Goal: Book appointment/travel/reservation

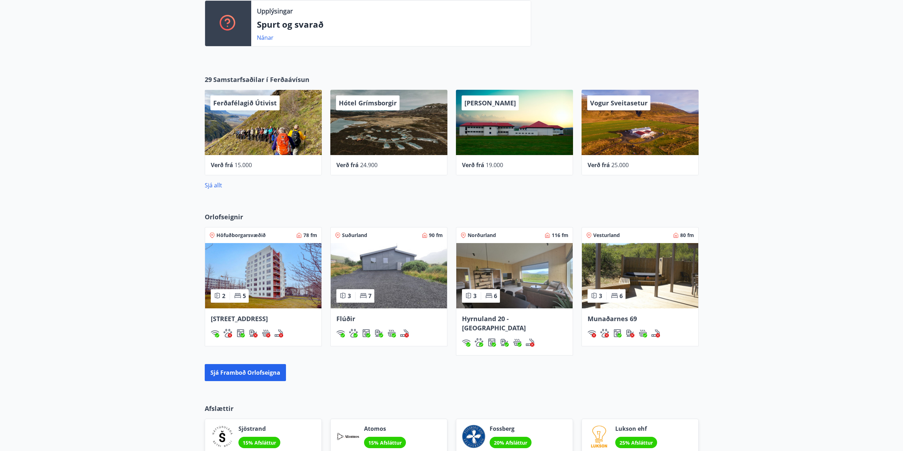
scroll to position [355, 0]
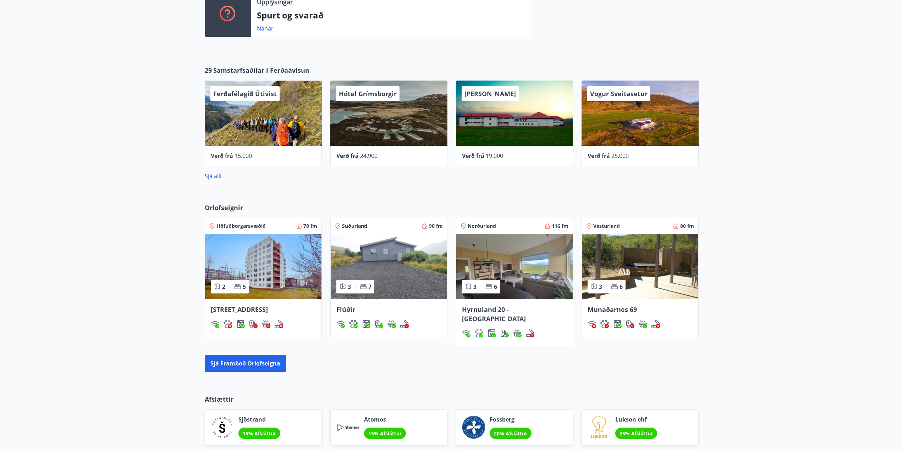
click at [349, 309] on span "Flúðir" at bounding box center [345, 309] width 19 height 9
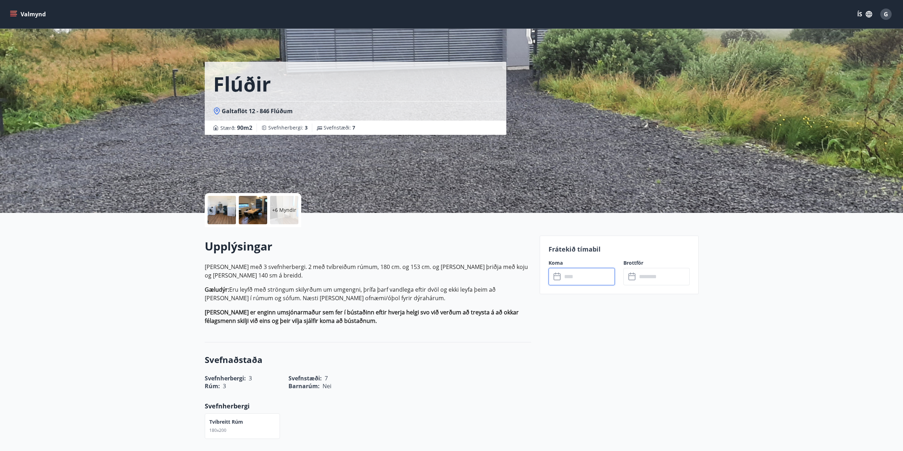
click at [591, 276] on input "text" at bounding box center [588, 276] width 53 height 17
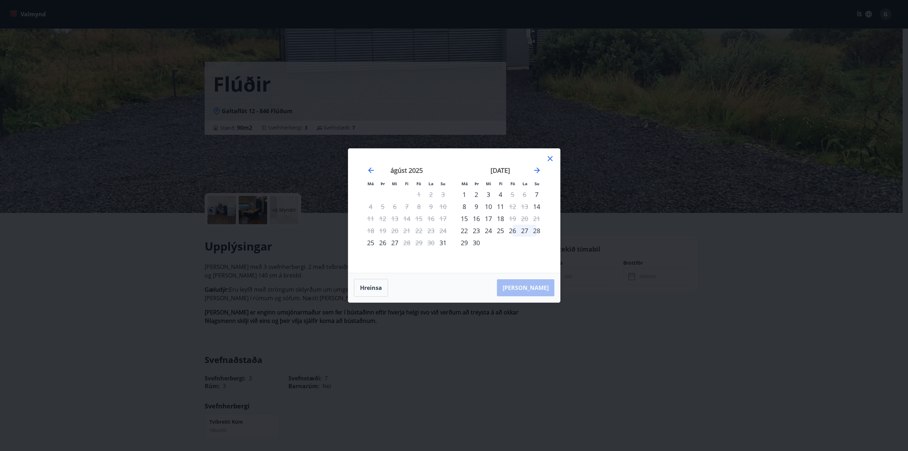
click at [396, 242] on div "27" at bounding box center [395, 243] width 12 height 12
click at [408, 242] on div "28" at bounding box center [407, 243] width 12 height 12
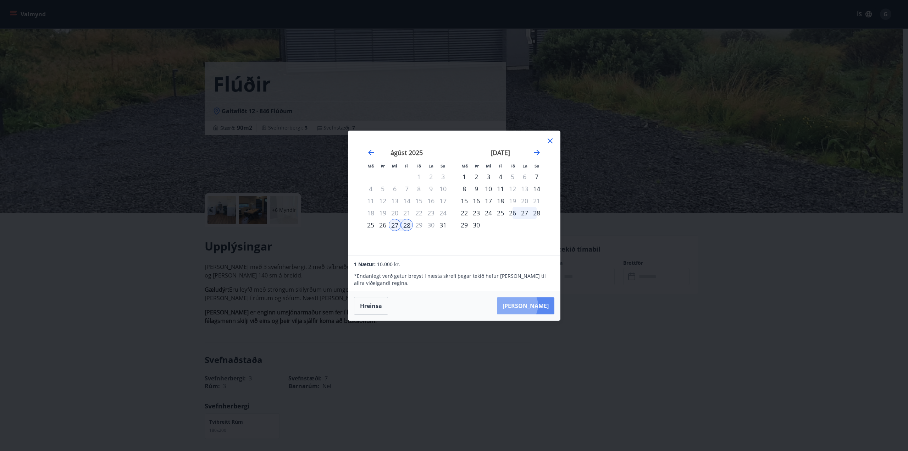
click at [539, 305] on button "[PERSON_NAME]" at bounding box center [525, 305] width 57 height 17
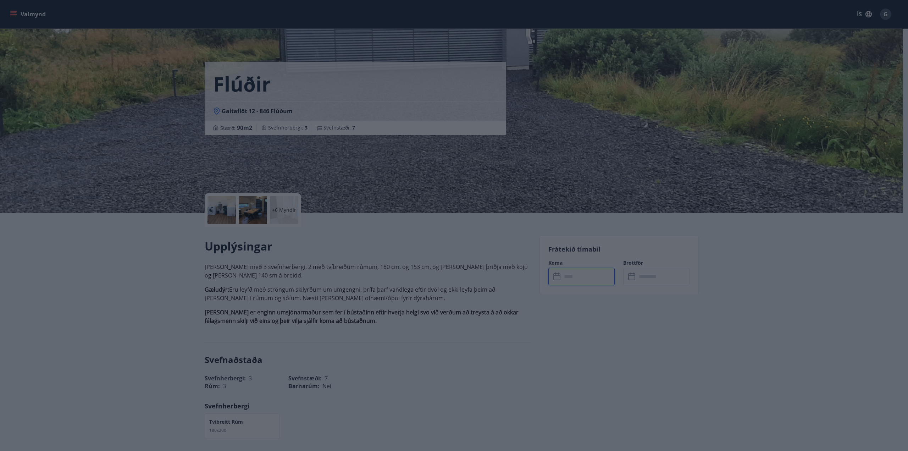
type input "******"
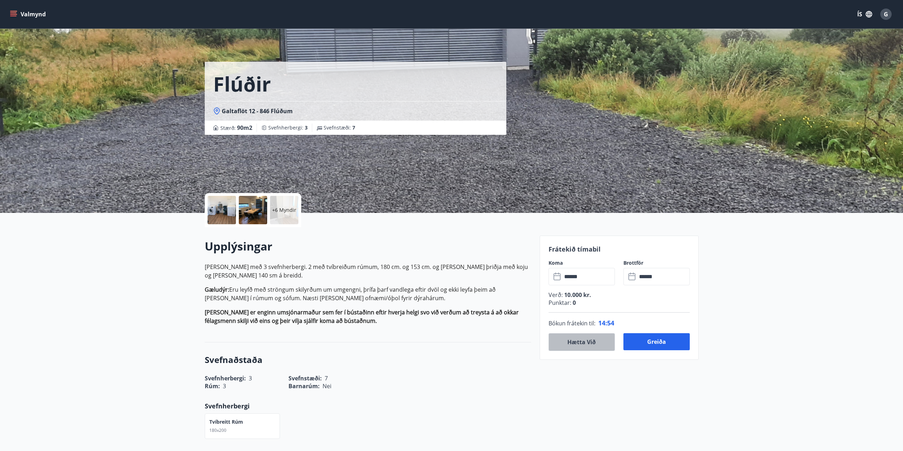
click at [578, 346] on button "Hætta við" at bounding box center [581, 342] width 66 height 18
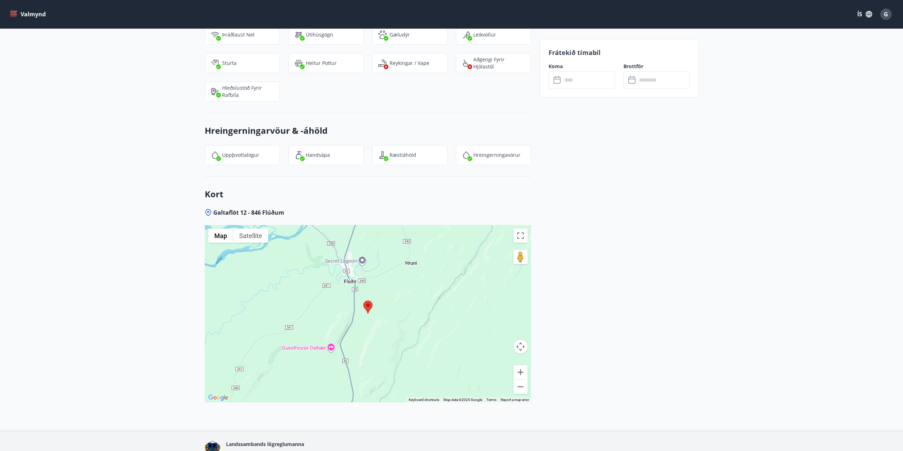
scroll to position [806, 0]
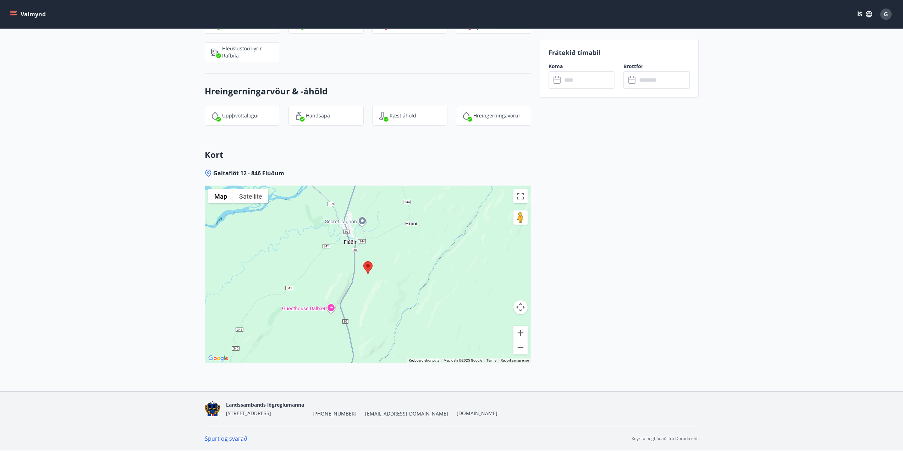
drag, startPoint x: 403, startPoint y: 415, endPoint x: 354, endPoint y: 419, distance: 48.7
click at [354, 419] on div "Landssambands lögreglumanna Grettisgötu 89, 105 Reykjavík +354 525-8360 ll@logr…" at bounding box center [452, 409] width 494 height 34
copy span "[EMAIL_ADDRESS][DOMAIN_NAME]"
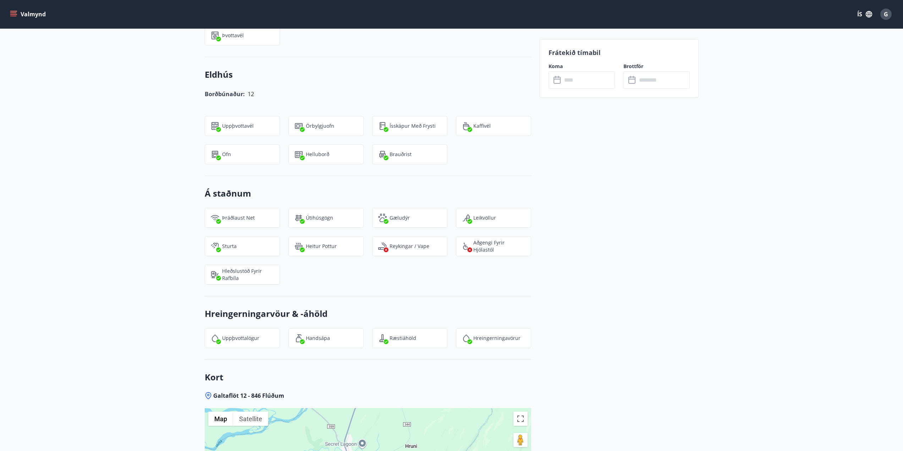
scroll to position [522, 0]
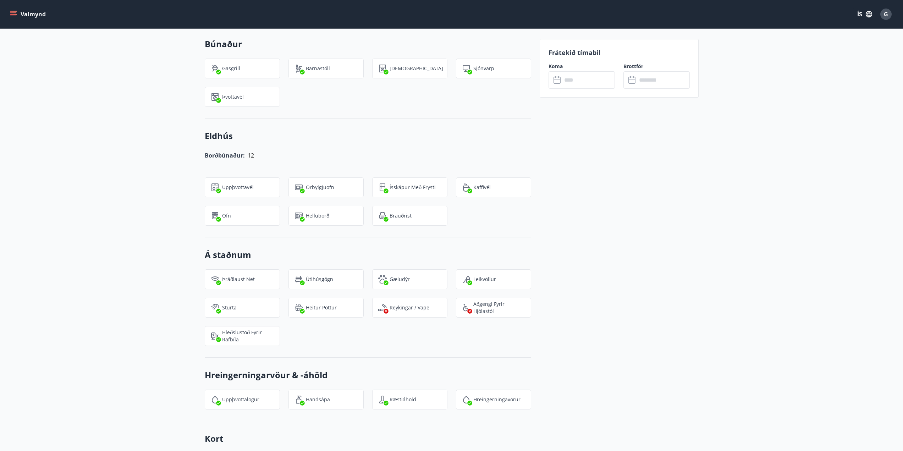
click at [589, 81] on input "text" at bounding box center [588, 79] width 53 height 17
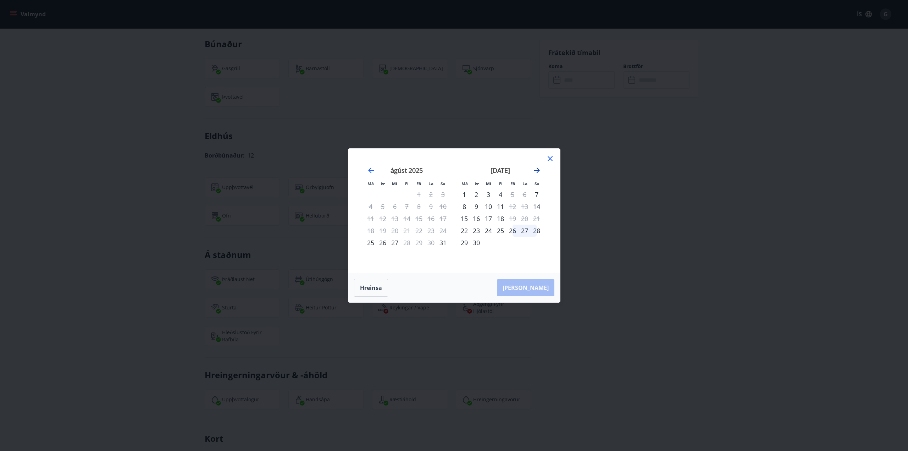
click at [539, 170] on icon "Move forward to switch to the next month." at bounding box center [537, 170] width 6 height 6
click at [398, 231] on div "24" at bounding box center [395, 231] width 12 height 12
click at [446, 233] on div "28" at bounding box center [443, 231] width 12 height 12
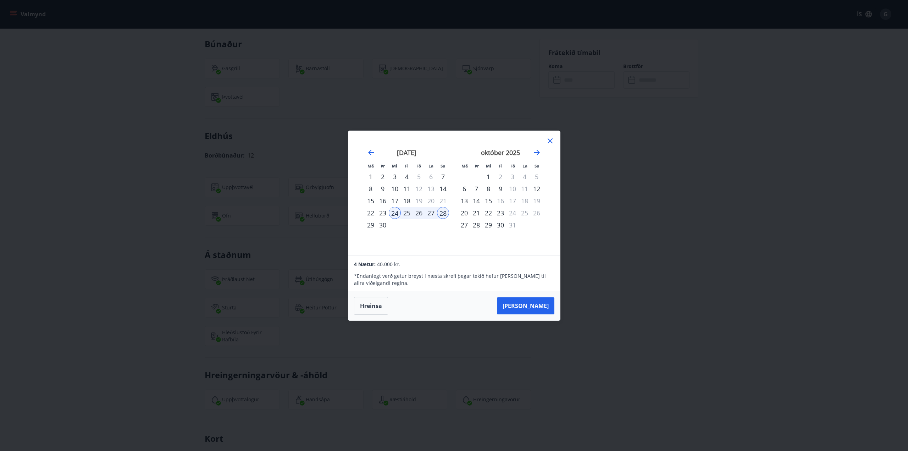
click at [551, 140] on icon at bounding box center [550, 140] width 5 height 5
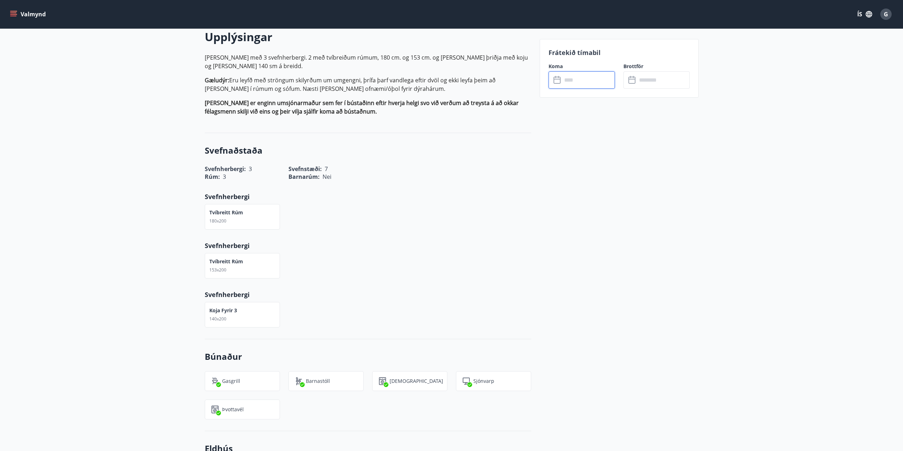
scroll to position [0, 0]
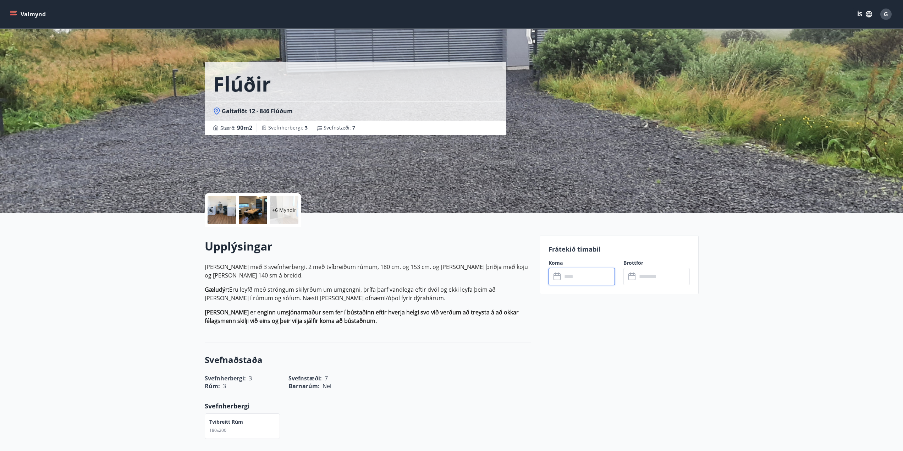
click at [577, 274] on input "text" at bounding box center [588, 276] width 53 height 17
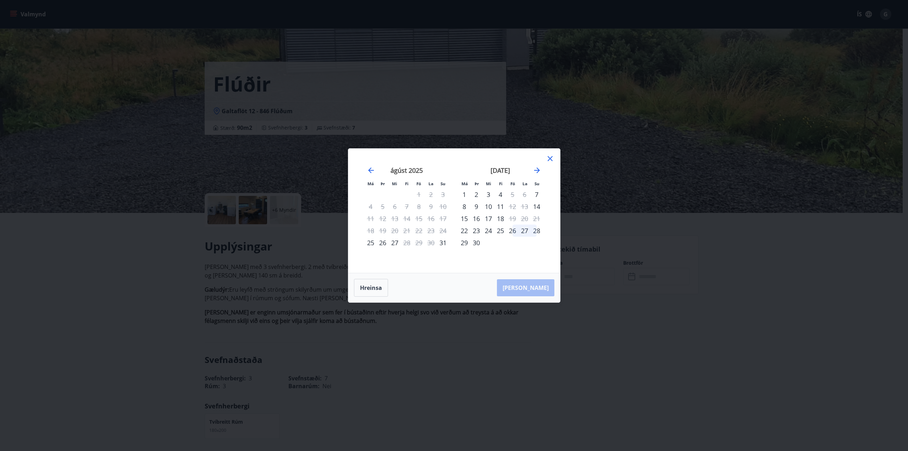
click at [395, 242] on div "27" at bounding box center [395, 243] width 12 height 12
click at [408, 241] on div "28" at bounding box center [407, 243] width 12 height 12
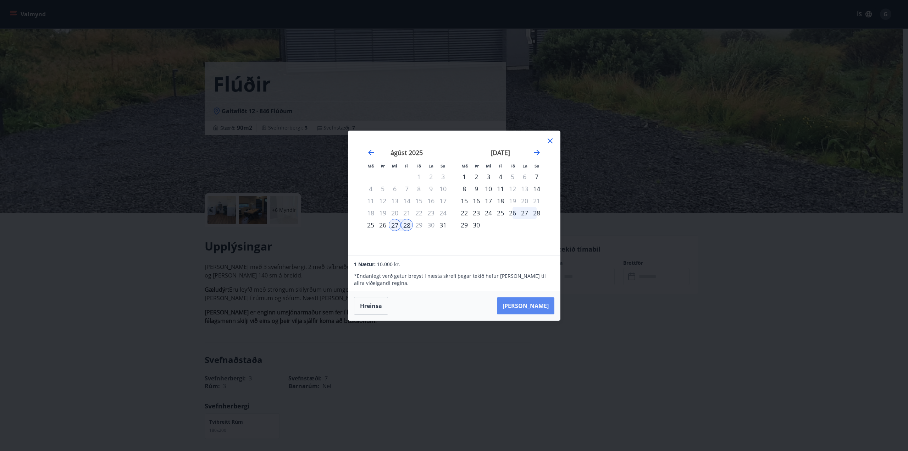
click at [545, 305] on button "[PERSON_NAME]" at bounding box center [525, 305] width 57 height 17
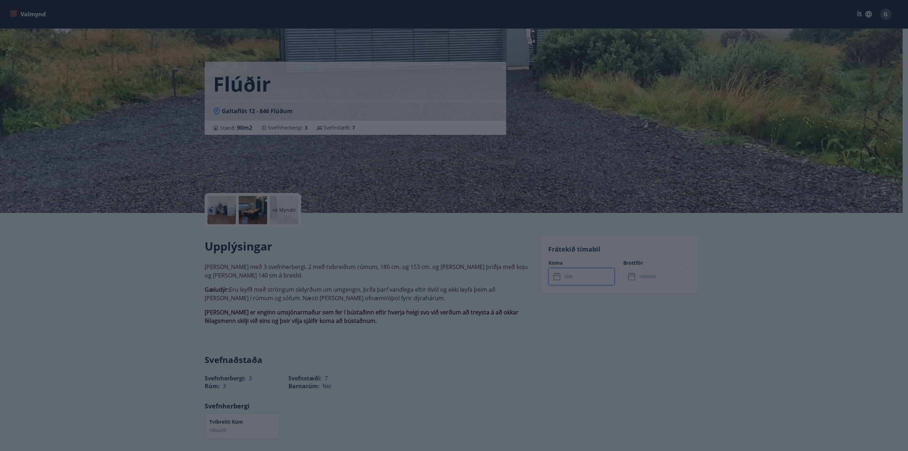
type input "******"
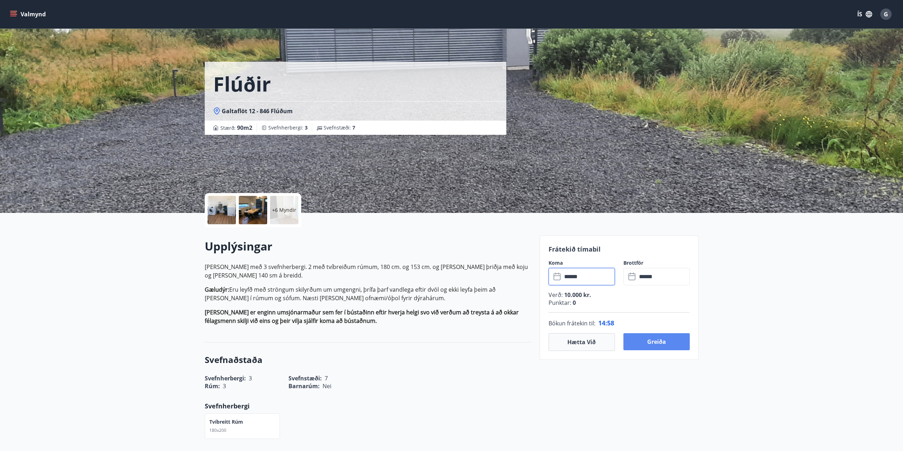
click at [662, 336] on button "Greiða" at bounding box center [656, 341] width 66 height 17
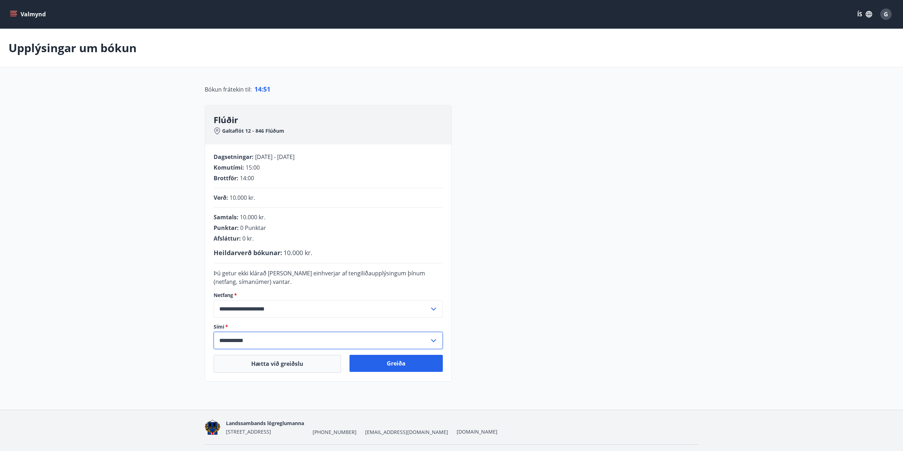
click at [417, 333] on input "**********" at bounding box center [322, 340] width 216 height 17
drag, startPoint x: 417, startPoint y: 333, endPoint x: 409, endPoint y: 363, distance: 31.1
click at [409, 349] on div "**********" at bounding box center [328, 336] width 229 height 26
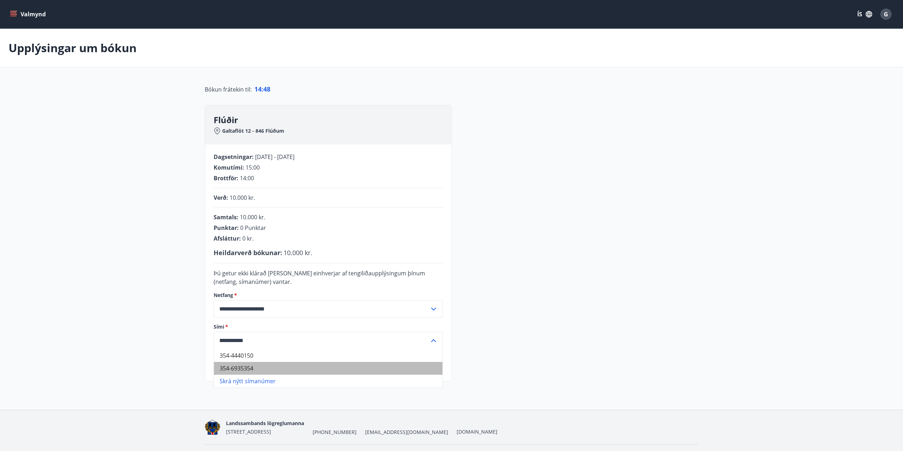
click at [409, 363] on li "354-6935354" at bounding box center [328, 368] width 228 height 13
type input "**********"
click at [409, 363] on button "Greiða" at bounding box center [395, 363] width 93 height 17
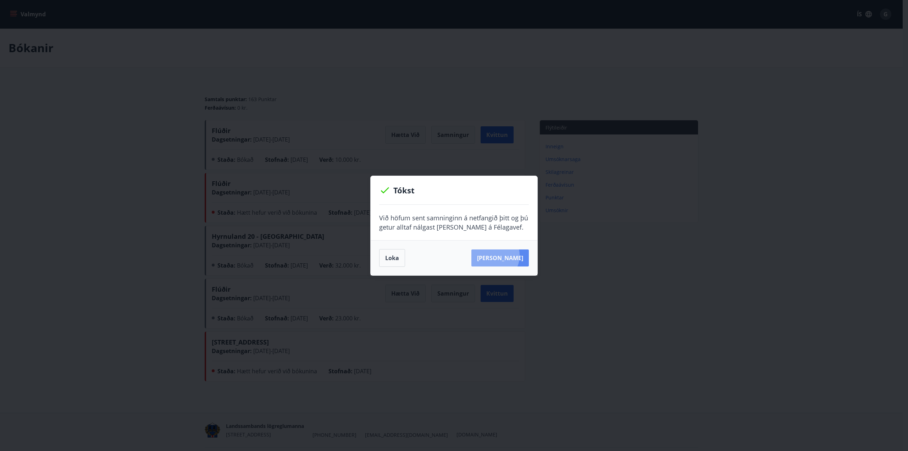
click at [502, 255] on button "[PERSON_NAME]" at bounding box center [499, 257] width 57 height 17
drag, startPoint x: 391, startPoint y: 256, endPoint x: 556, endPoint y: 126, distance: 210.9
click at [391, 256] on button "Loka" at bounding box center [392, 258] width 26 height 18
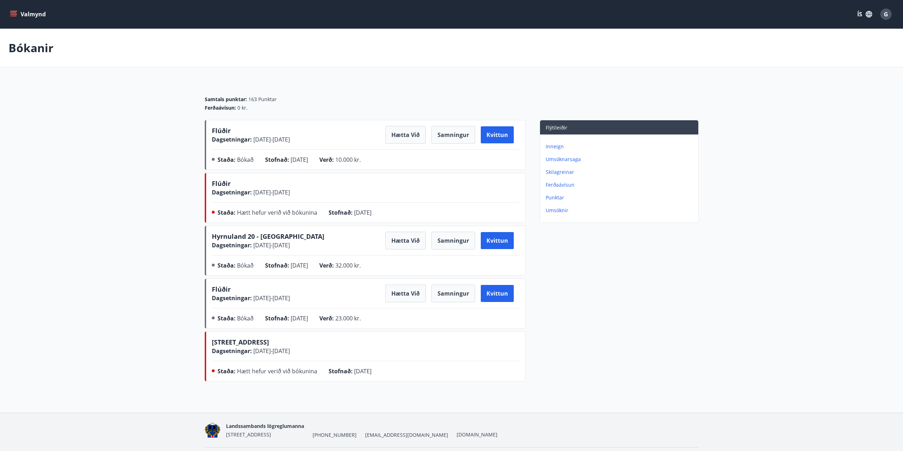
click at [556, 198] on p "Punktar" at bounding box center [621, 197] width 150 height 7
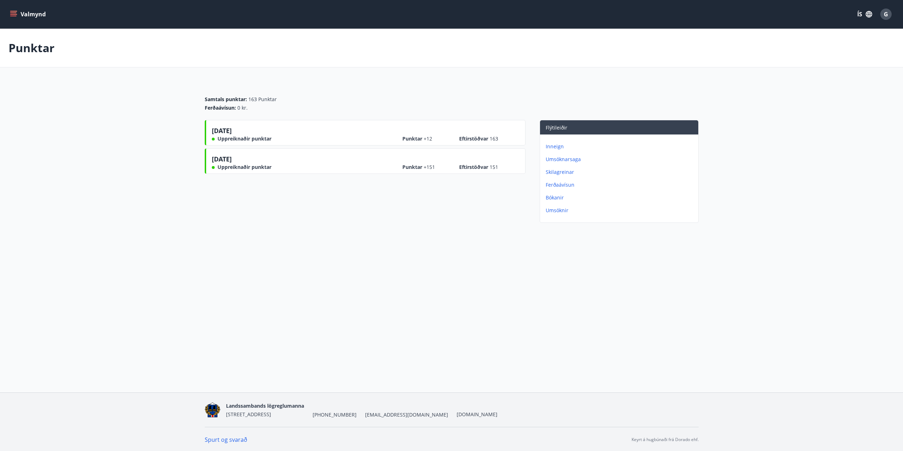
click at [559, 187] on p "Ferðaávísun" at bounding box center [621, 184] width 150 height 7
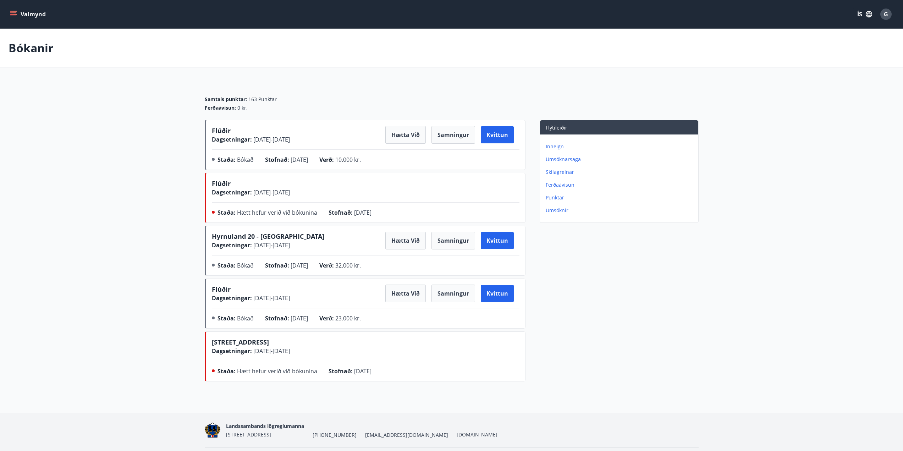
click at [11, 8] on button "Valmynd" at bounding box center [29, 14] width 40 height 13
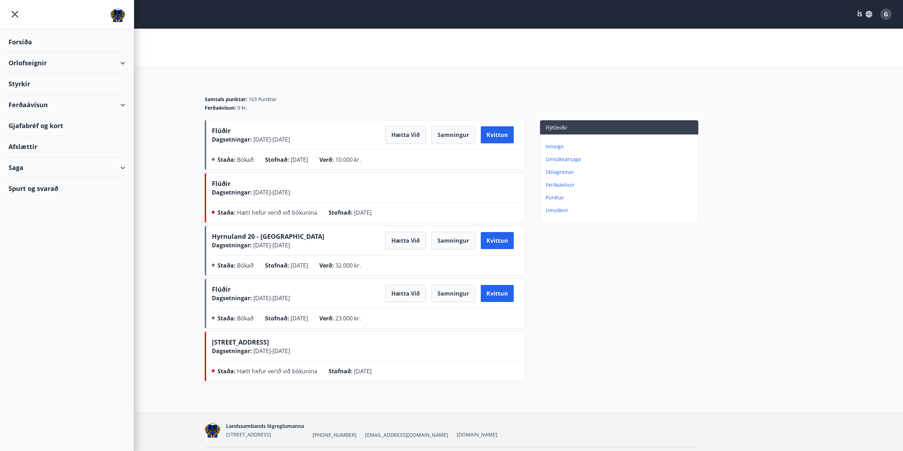
click at [124, 109] on div "Ferðaávísun" at bounding box center [67, 104] width 117 height 21
click at [23, 191] on div "Afslættir" at bounding box center [67, 191] width 117 height 21
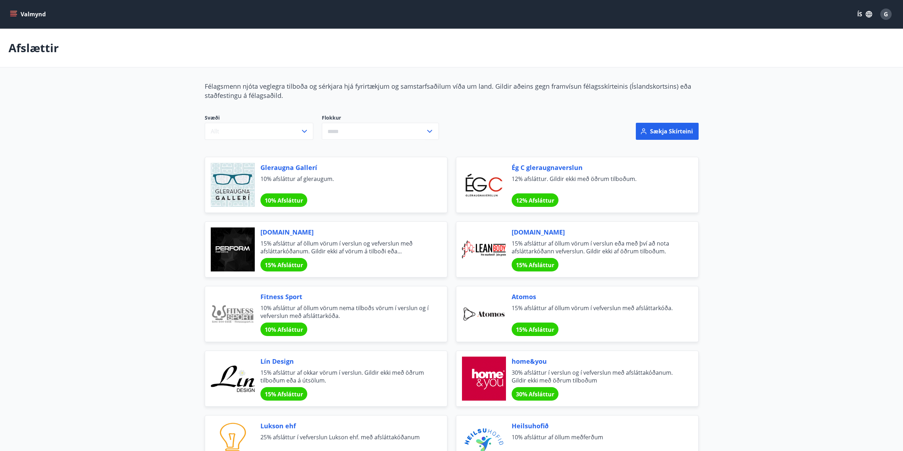
click at [14, 16] on icon "menu" at bounding box center [13, 16] width 6 height 1
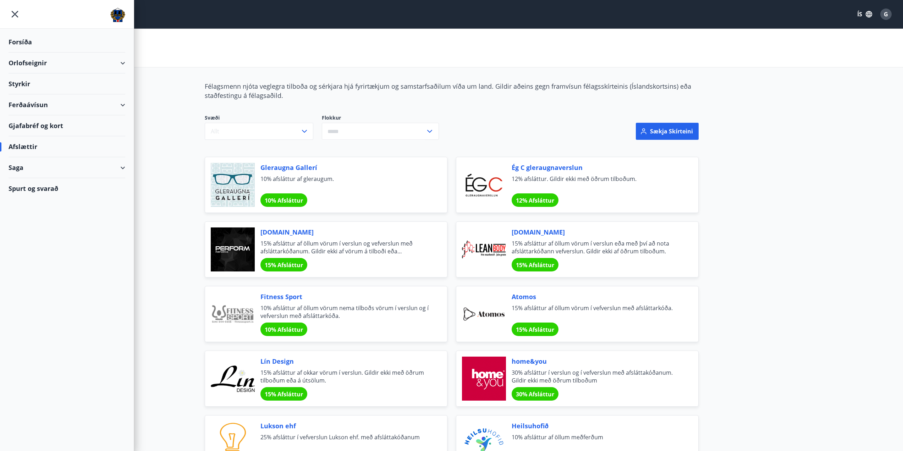
click at [20, 67] on div "Orlofseignir" at bounding box center [67, 63] width 117 height 21
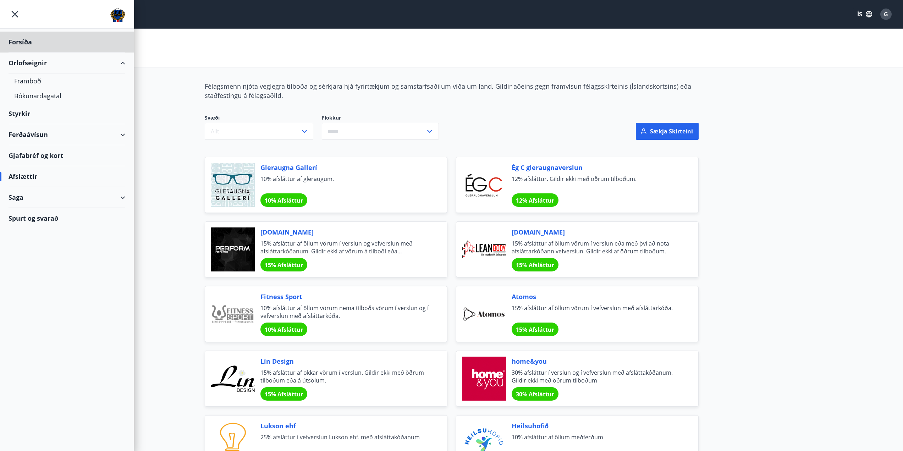
click at [15, 53] on div "Styrkir" at bounding box center [67, 42] width 117 height 21
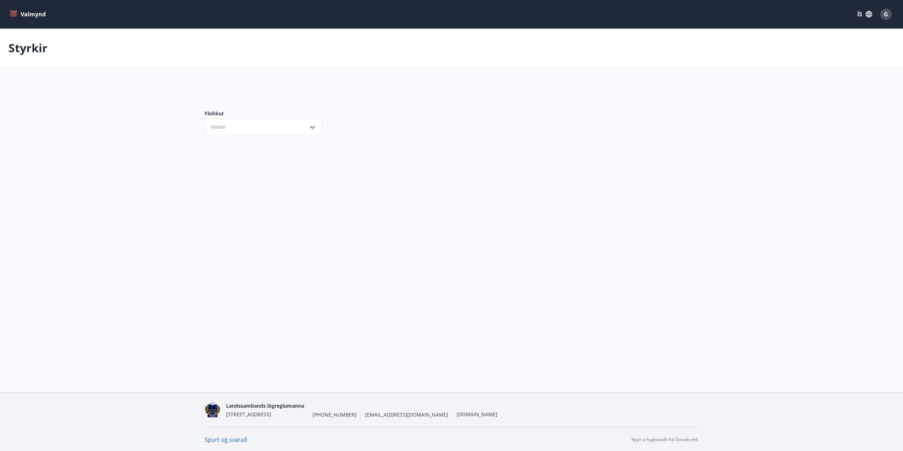
type input "***"
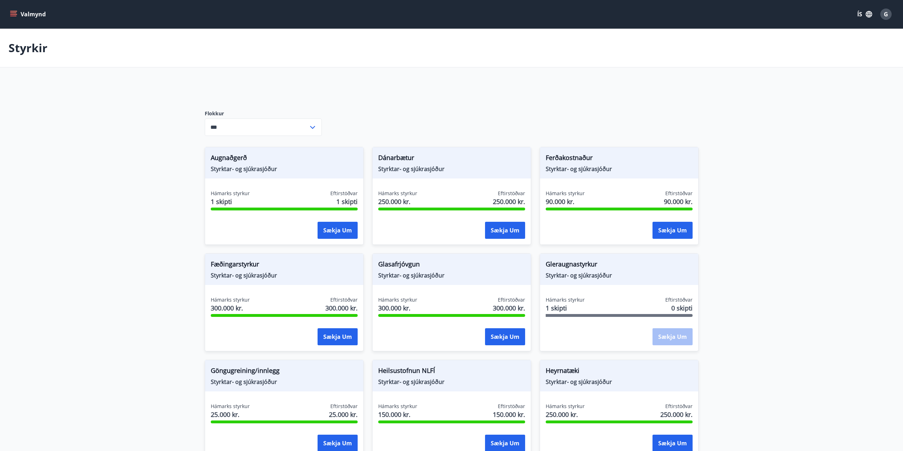
click at [12, 15] on icon "menu" at bounding box center [13, 14] width 7 height 7
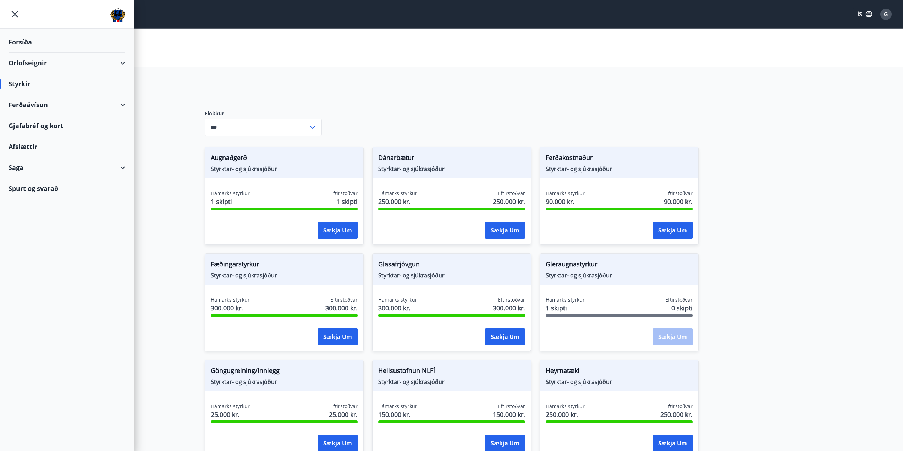
click at [33, 101] on div "Ferðaávísun" at bounding box center [67, 104] width 117 height 21
click at [34, 121] on div "Framboð" at bounding box center [66, 122] width 105 height 15
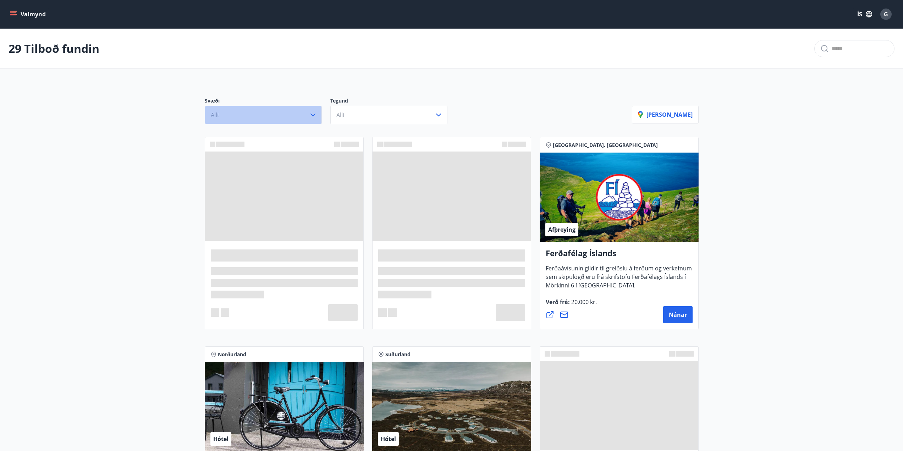
click at [254, 112] on button "Allt" at bounding box center [263, 115] width 117 height 18
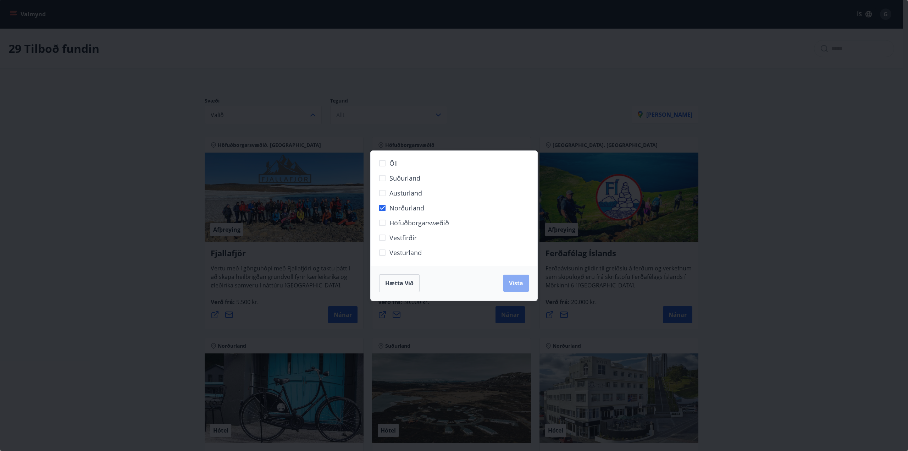
click at [519, 280] on span "Vista" at bounding box center [516, 283] width 14 height 8
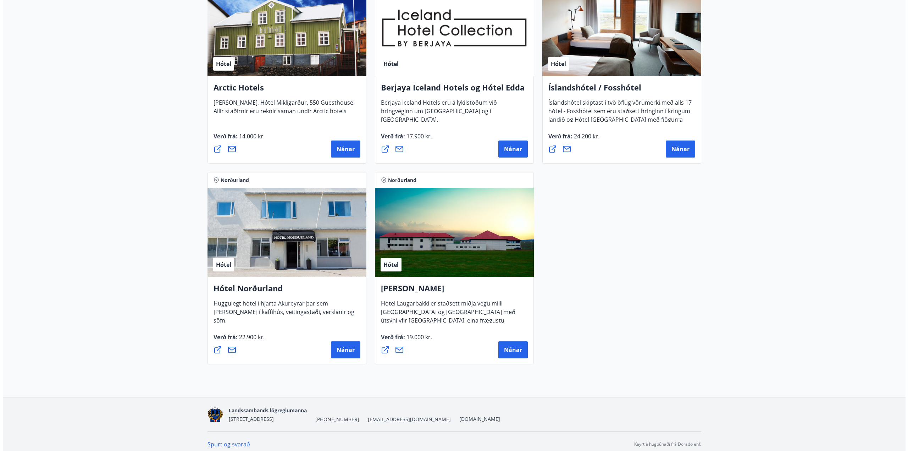
scroll to position [390, 0]
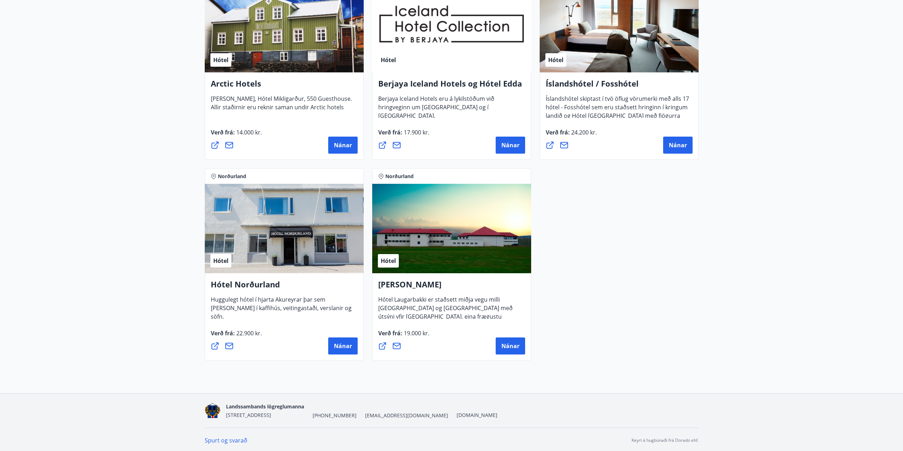
click at [265, 210] on div "Hótel" at bounding box center [284, 228] width 159 height 89
click at [329, 344] on button "Nánar" at bounding box center [342, 345] width 29 height 17
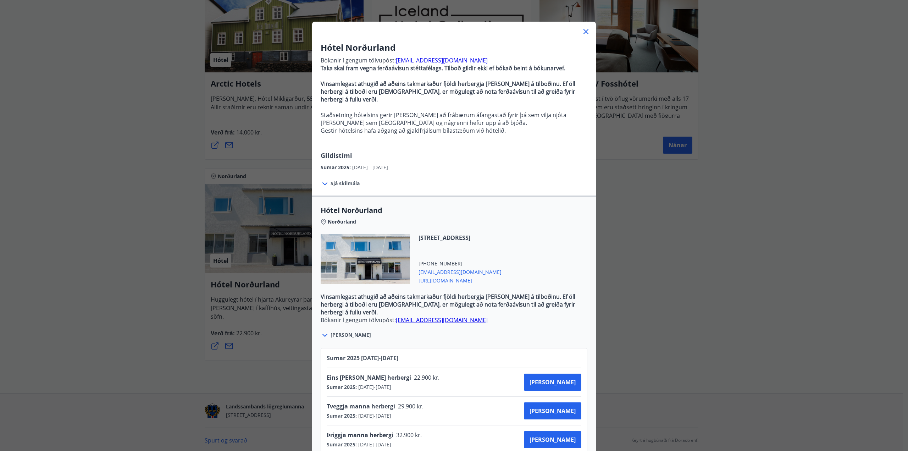
scroll to position [30, 0]
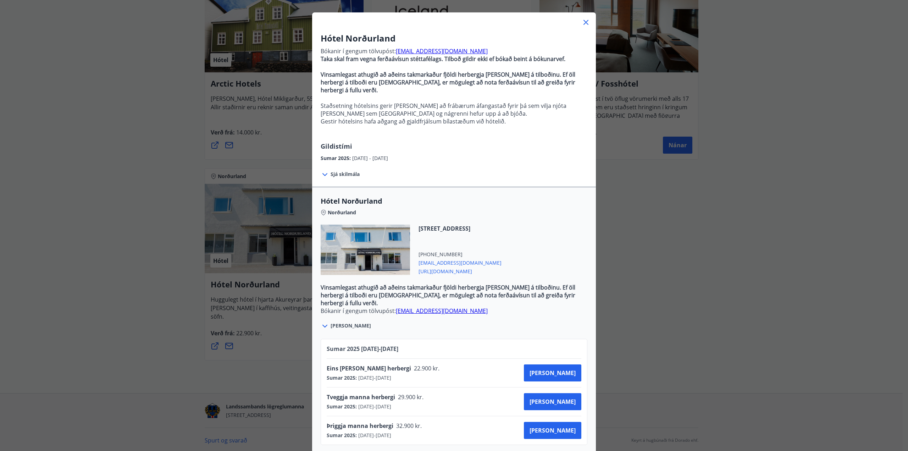
click at [582, 23] on icon at bounding box center [586, 22] width 9 height 9
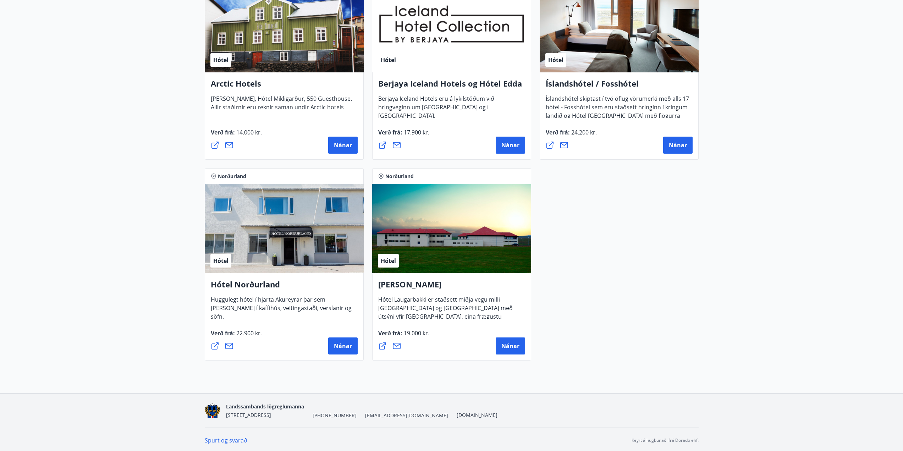
click at [243, 285] on h4 "Hótel Norðurland" at bounding box center [284, 287] width 147 height 16
click at [344, 341] on button "Nánar" at bounding box center [342, 345] width 29 height 17
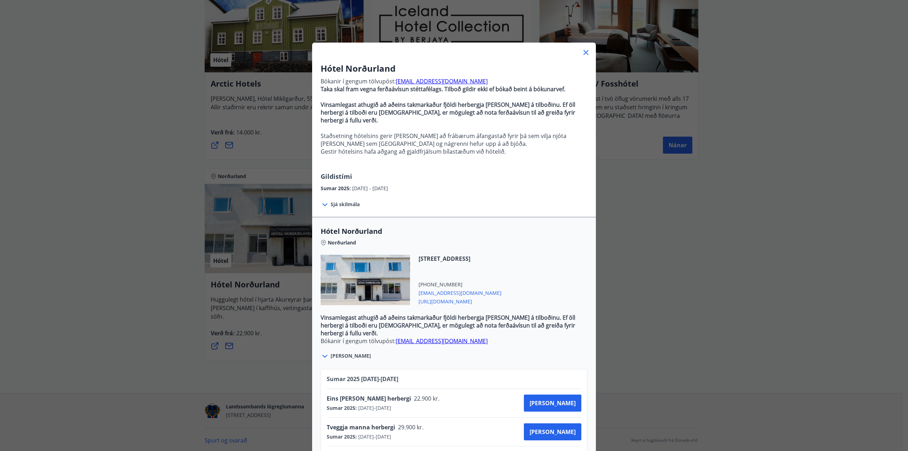
click at [325, 200] on icon at bounding box center [325, 204] width 9 height 9
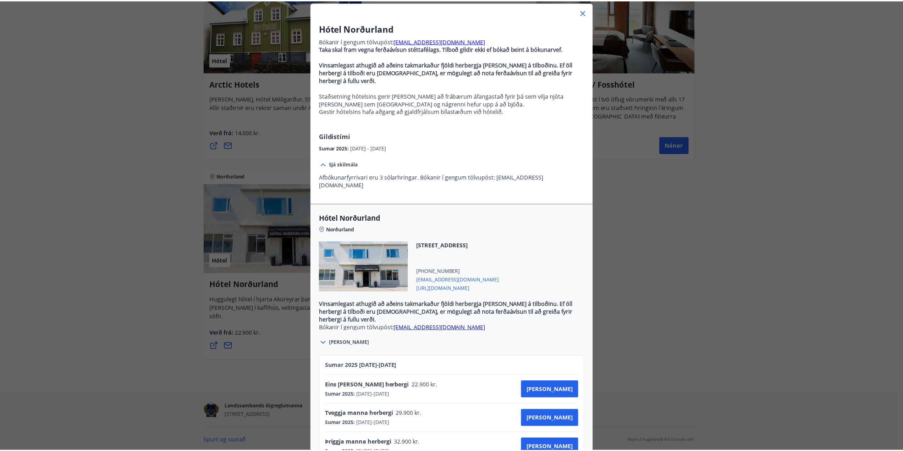
scroll to position [57, 0]
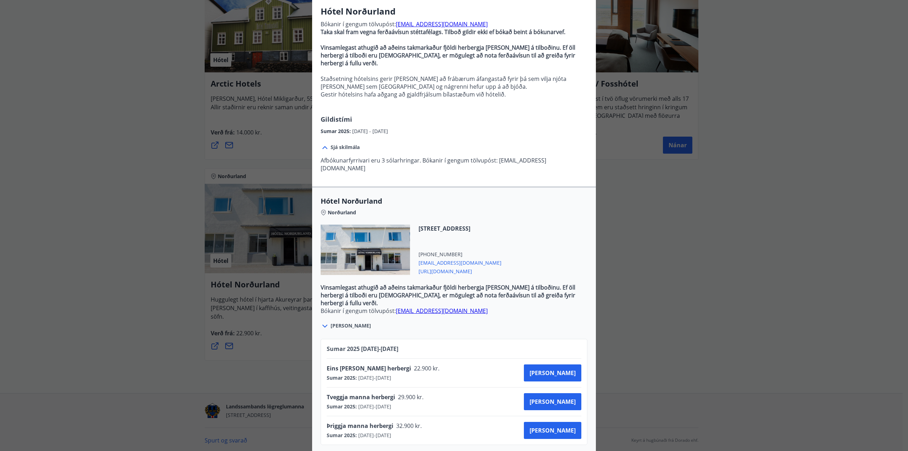
click at [712, 285] on div "Hótel Norðurland Bókanir í gengum tölvupóst: [EMAIL_ADDRESS][DOMAIN_NAME] Taka …" at bounding box center [454, 168] width 908 height 451
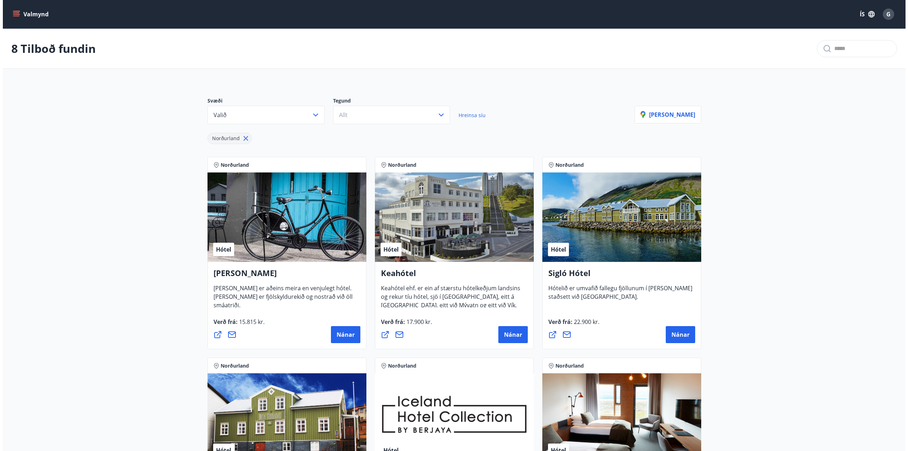
scroll to position [177, 0]
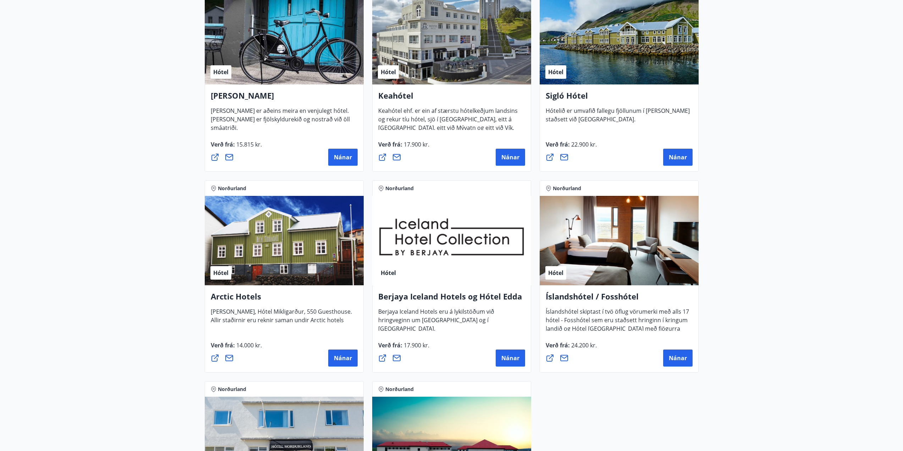
click at [449, 125] on span "Keahótel ehf. er ein af stærstu hótelkeðjum landsins og rekur tíu hótel, sjö í …" at bounding box center [447, 131] width 139 height 48
click at [502, 157] on span "Nánar" at bounding box center [510, 157] width 18 height 8
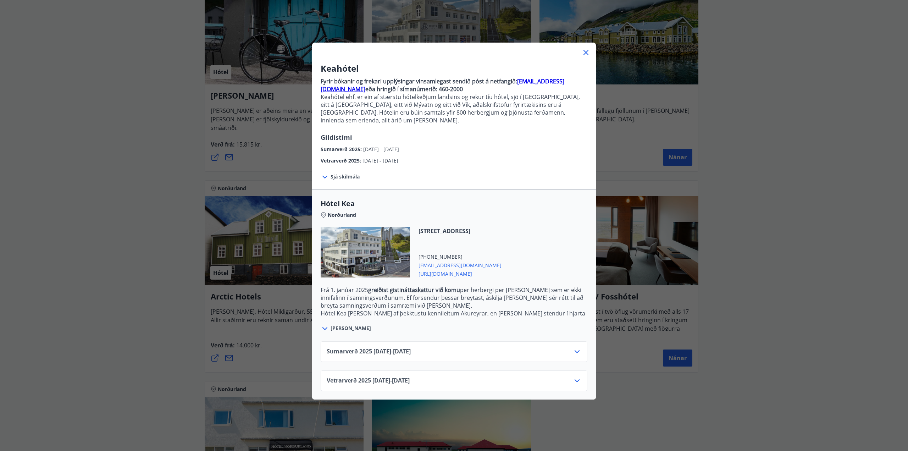
click at [437, 347] on div "Sumarverð [PHONE_NUMBER][DATE] - [DATE]" at bounding box center [454, 354] width 255 height 14
click at [365, 347] on span "Sumarverð [PHONE_NUMBER][DATE] - [DATE]" at bounding box center [369, 351] width 84 height 9
click at [574, 347] on icon at bounding box center [577, 351] width 9 height 9
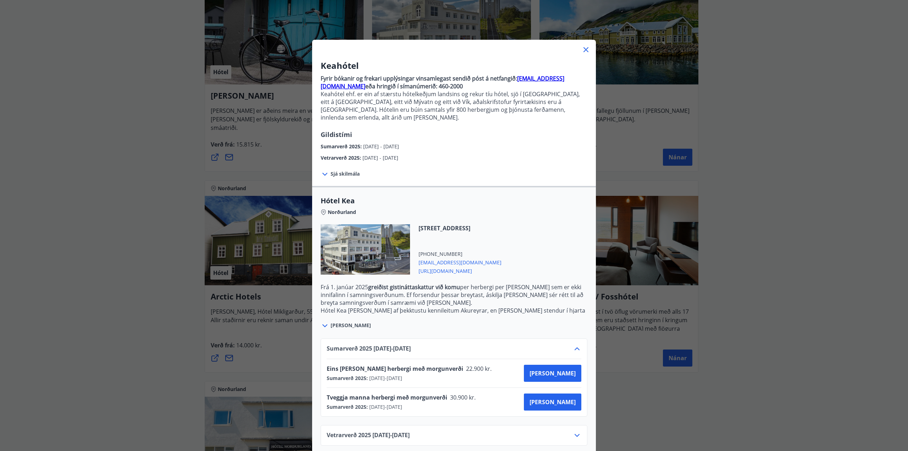
scroll to position [4, 0]
click at [574, 344] on icon at bounding box center [577, 348] width 9 height 9
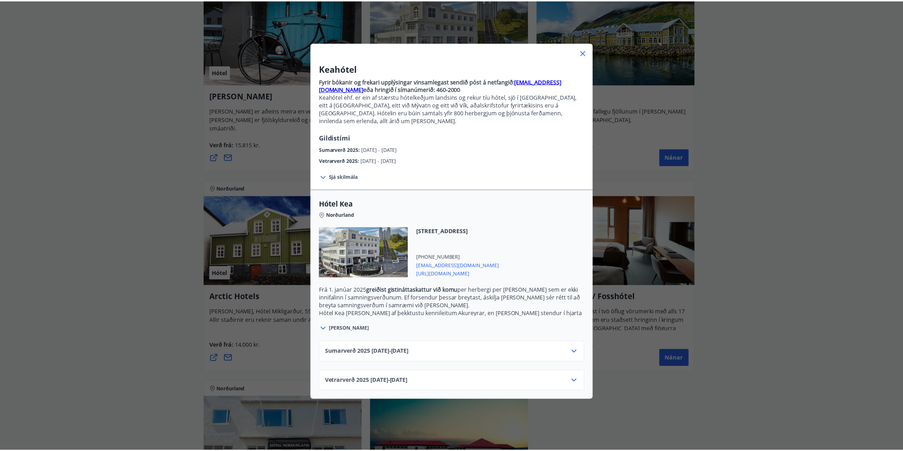
scroll to position [0, 0]
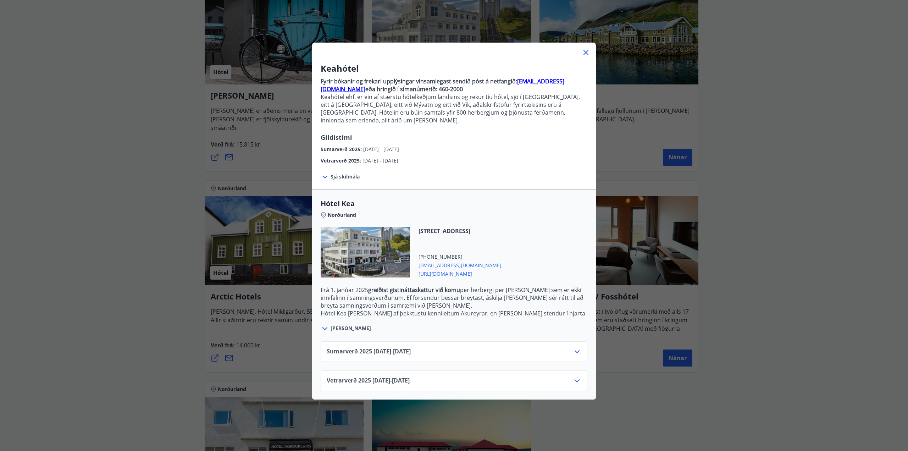
click at [815, 166] on div "Keahótel Fyrir bókanir og frekari upplýsingar vinsamlegast sendið póst á netfan…" at bounding box center [454, 225] width 908 height 451
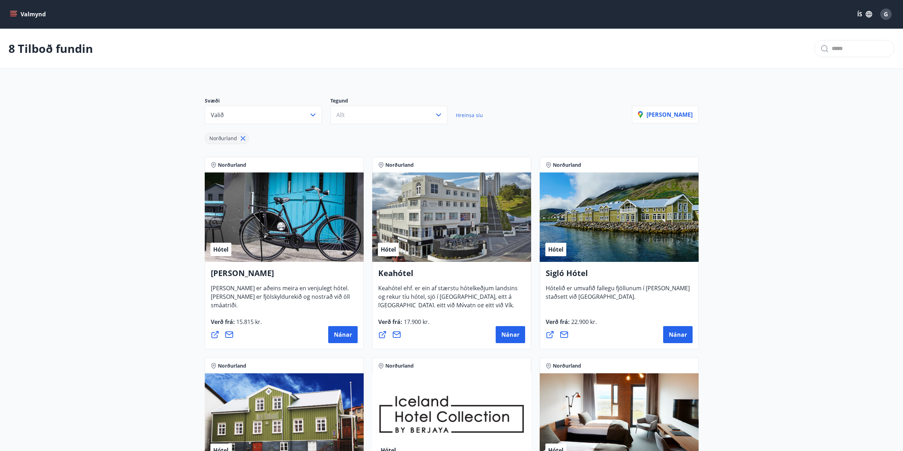
click at [12, 9] on button "Valmynd" at bounding box center [29, 14] width 40 height 13
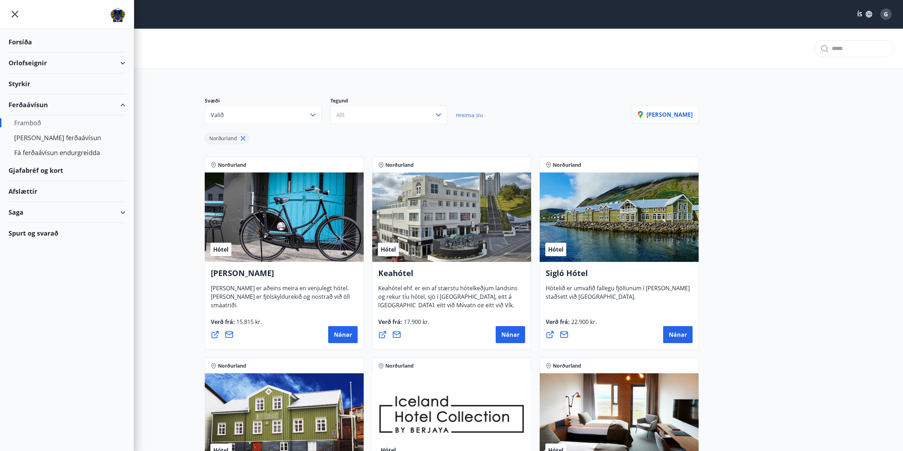
click at [22, 58] on div "Orlofseignir" at bounding box center [67, 63] width 117 height 21
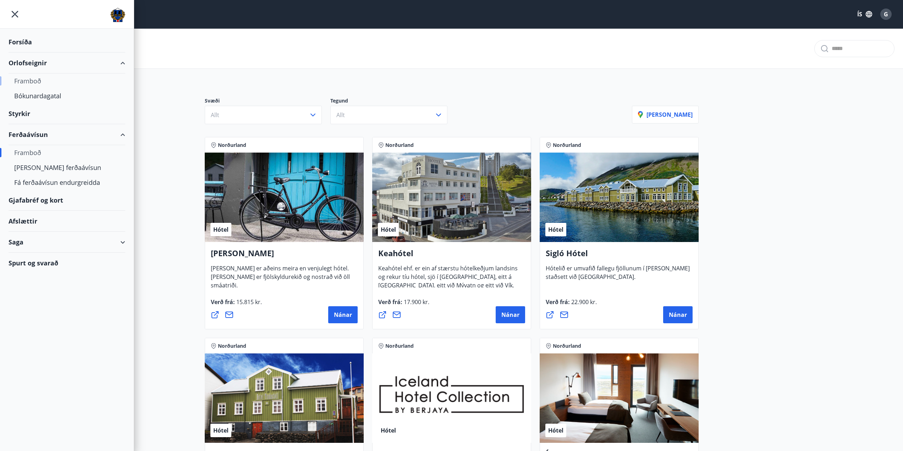
click at [26, 79] on div "Framboð" at bounding box center [66, 80] width 105 height 15
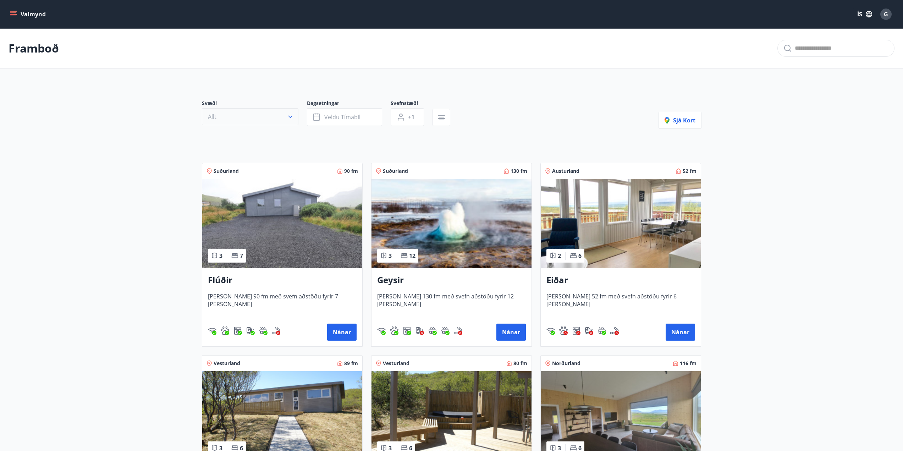
click at [263, 123] on button "Allt" at bounding box center [250, 116] width 96 height 17
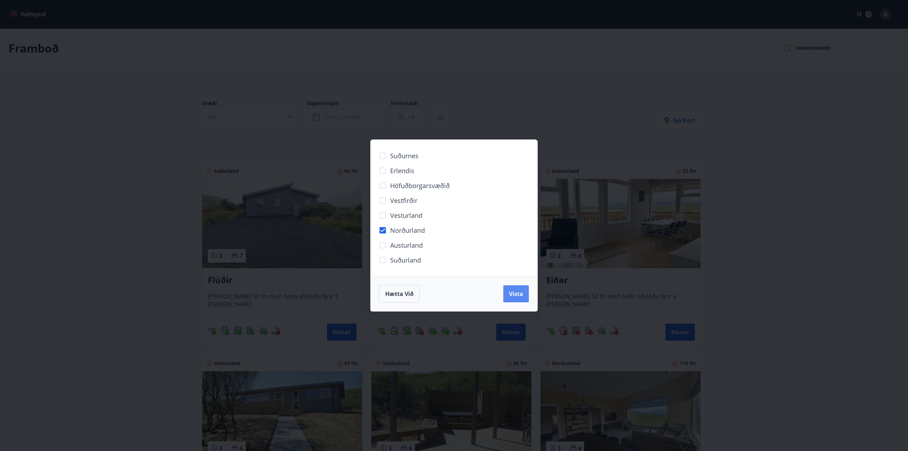
click at [509, 292] on span "Vista" at bounding box center [516, 294] width 14 height 8
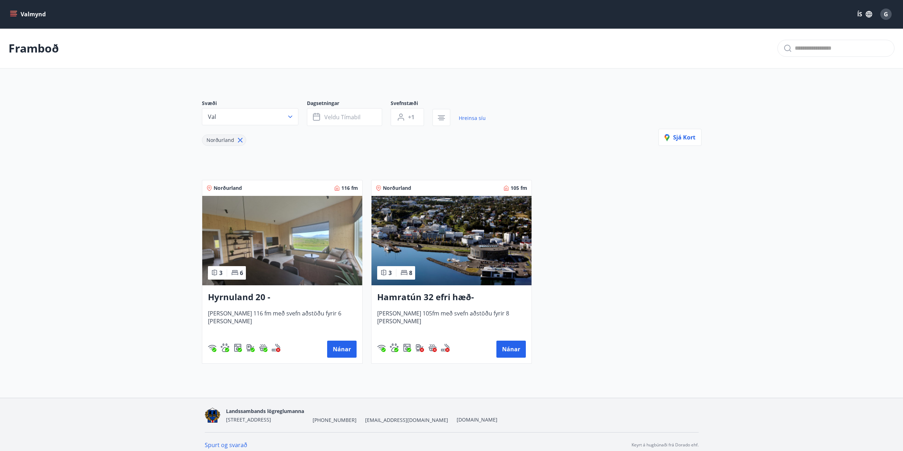
click at [432, 298] on h3 "Hamratún 32 efri hæð- [GEOGRAPHIC_DATA]" at bounding box center [451, 297] width 149 height 13
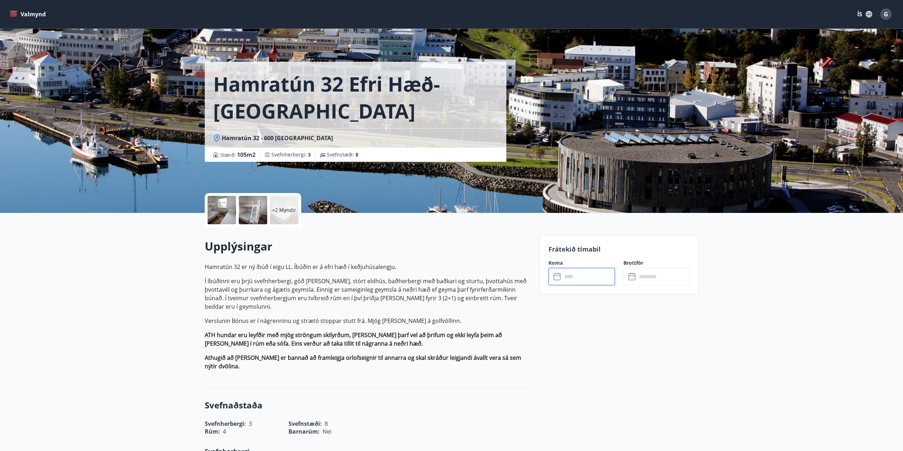
click at [565, 283] on input "text" at bounding box center [588, 276] width 53 height 17
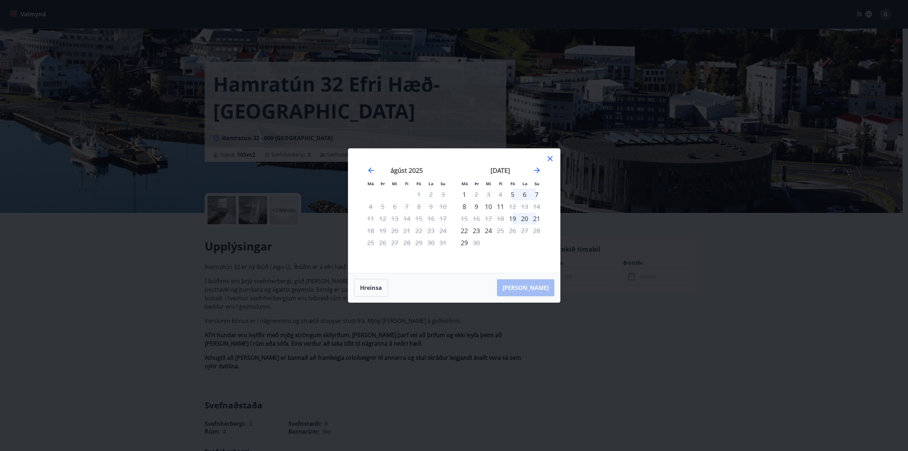
click at [316, 250] on div "Má Þr Mi Fi Fö La Su Má Þr Mi Fi Fö La Su [DATE] 1 2 3 4 5 6 7 8 9 10 11 12 13 …" at bounding box center [454, 225] width 908 height 451
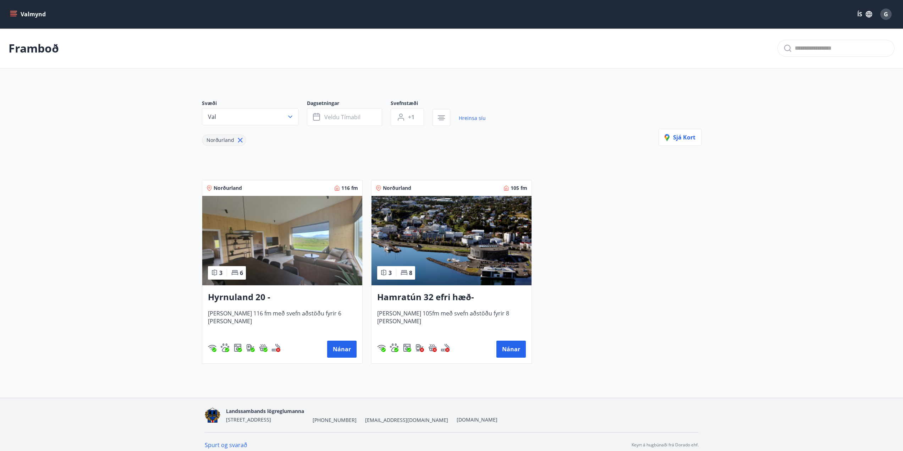
click at [254, 214] on img at bounding box center [282, 240] width 160 height 89
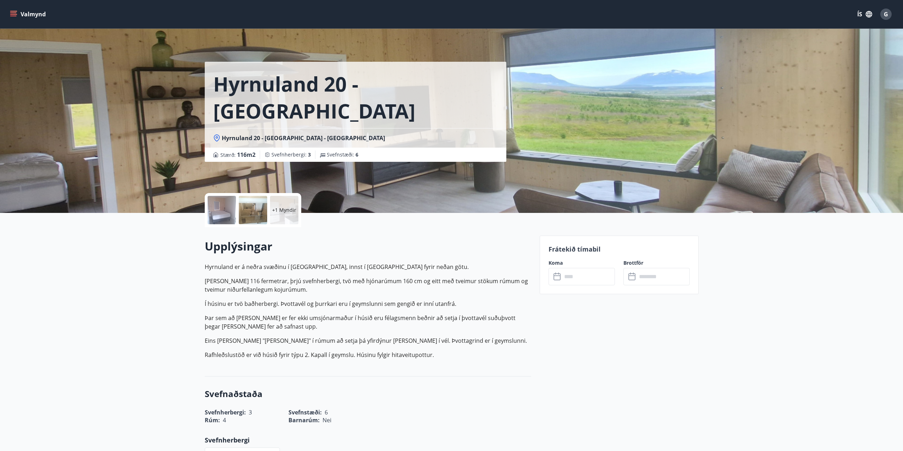
click at [585, 280] on input "text" at bounding box center [588, 276] width 53 height 17
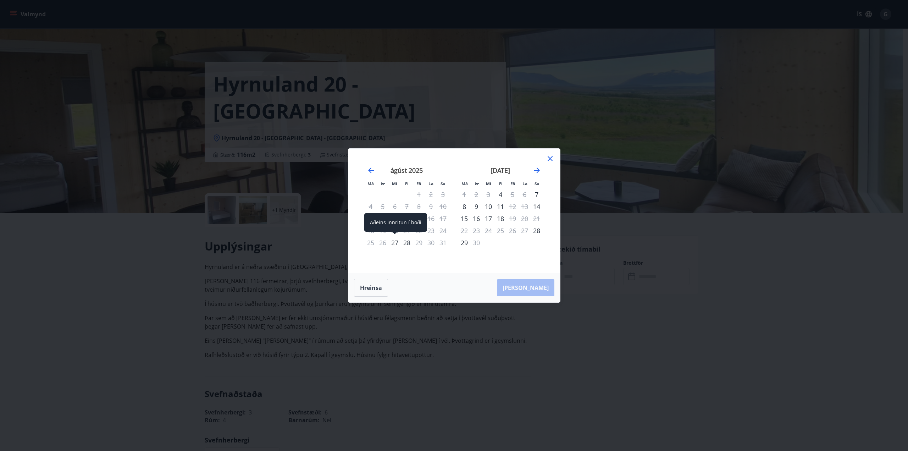
click at [393, 244] on div "27" at bounding box center [395, 243] width 12 height 12
click at [408, 244] on div "28" at bounding box center [407, 243] width 12 height 12
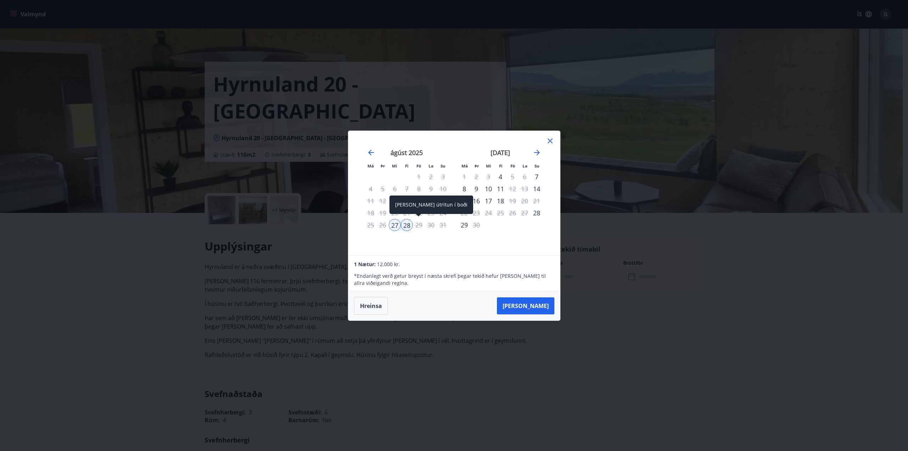
click at [416, 225] on div "29" at bounding box center [419, 225] width 12 height 12
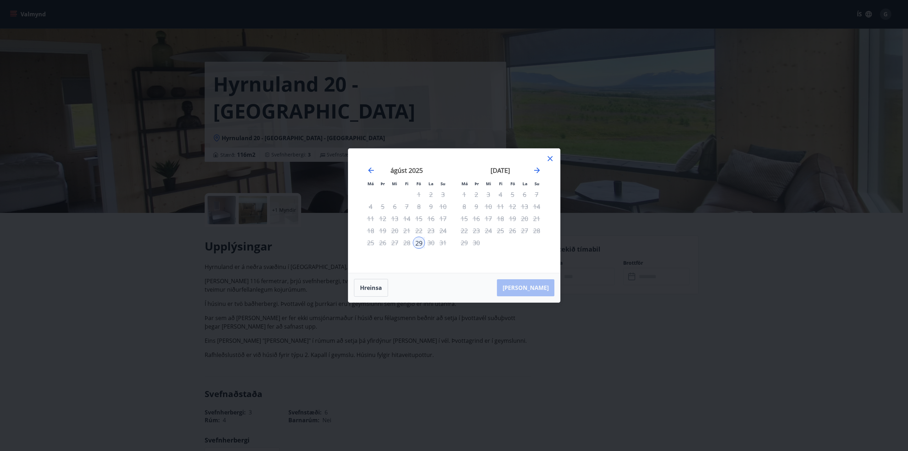
click at [550, 160] on icon at bounding box center [550, 158] width 9 height 9
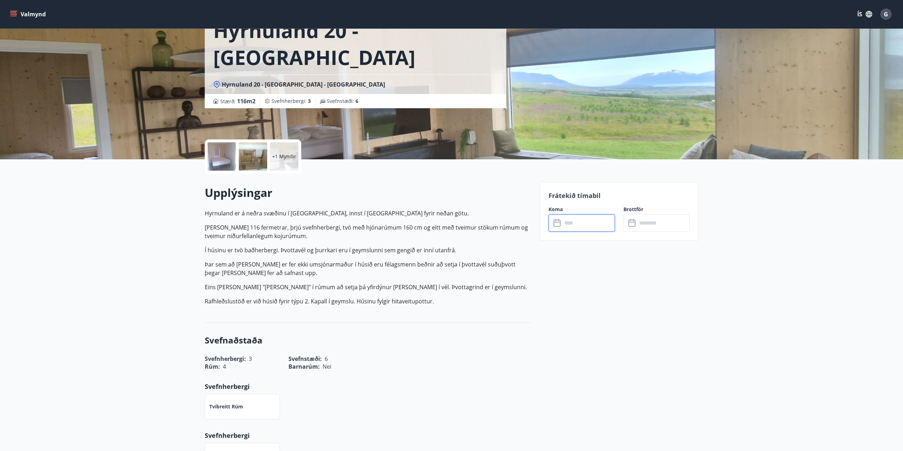
scroll to position [142, 0]
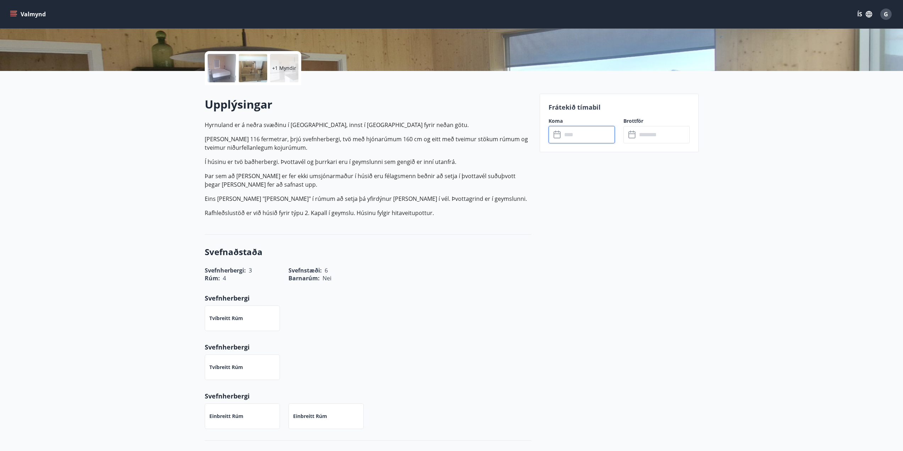
click at [577, 133] on input "text" at bounding box center [588, 134] width 53 height 17
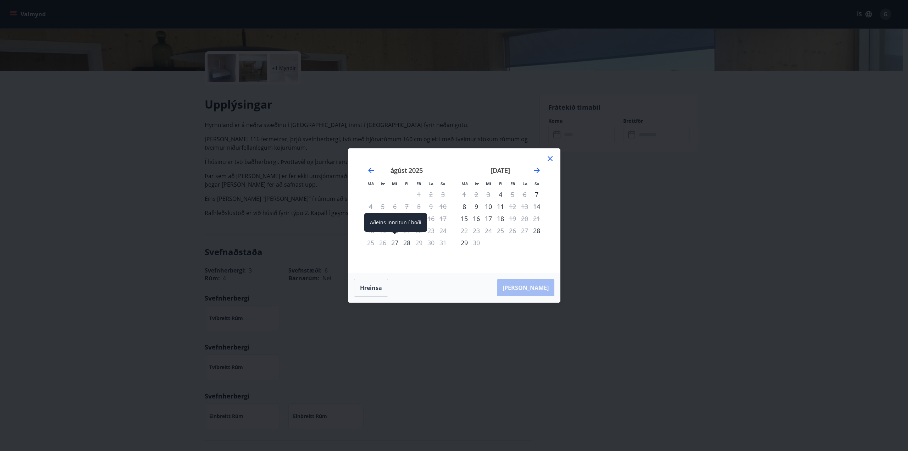
click at [394, 242] on div "27" at bounding box center [395, 243] width 12 height 12
drag, startPoint x: 418, startPoint y: 244, endPoint x: 422, endPoint y: 247, distance: 5.4
click at [419, 245] on div "29" at bounding box center [419, 243] width 12 height 12
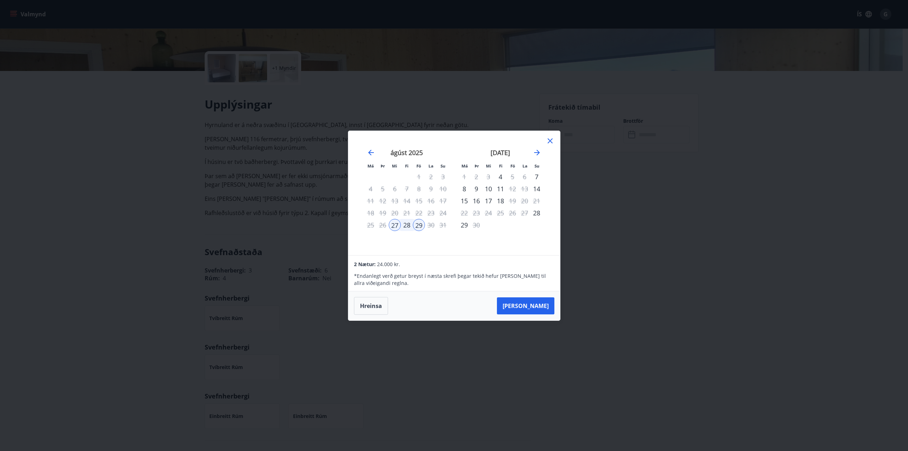
click at [552, 140] on icon at bounding box center [550, 141] width 9 height 9
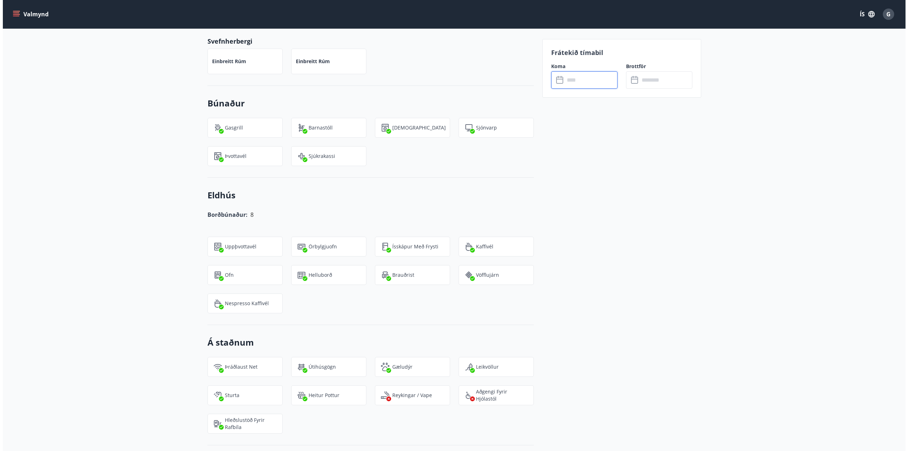
scroll to position [0, 0]
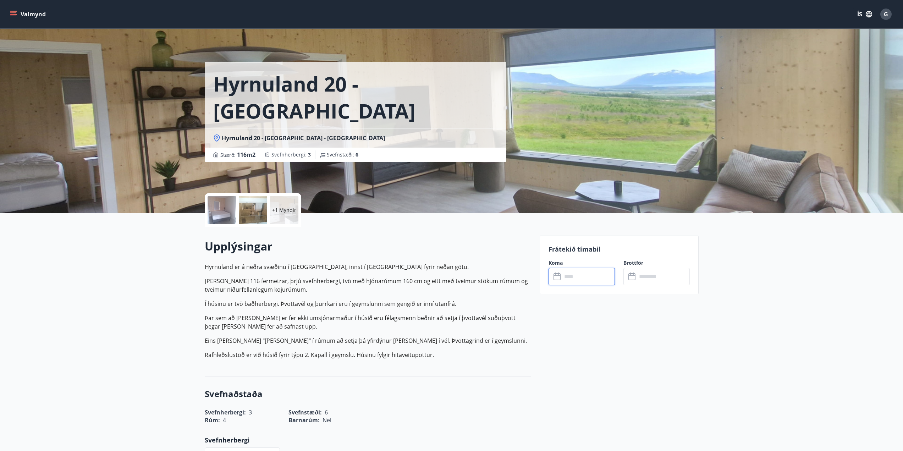
click at [248, 217] on div at bounding box center [253, 210] width 28 height 28
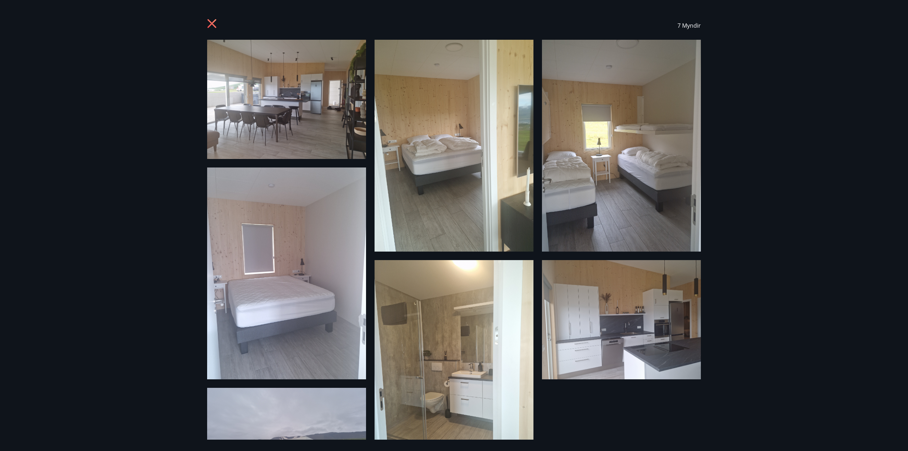
click at [213, 21] on icon at bounding box center [212, 24] width 11 height 11
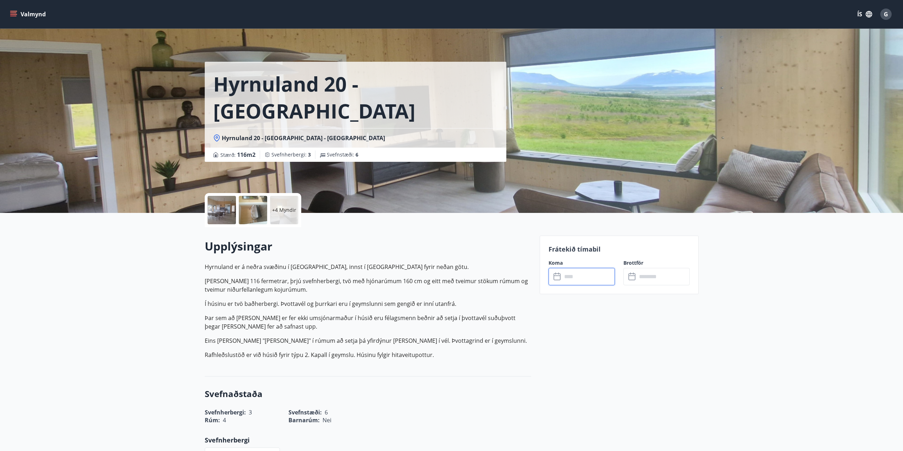
click at [575, 280] on input "text" at bounding box center [588, 276] width 53 height 17
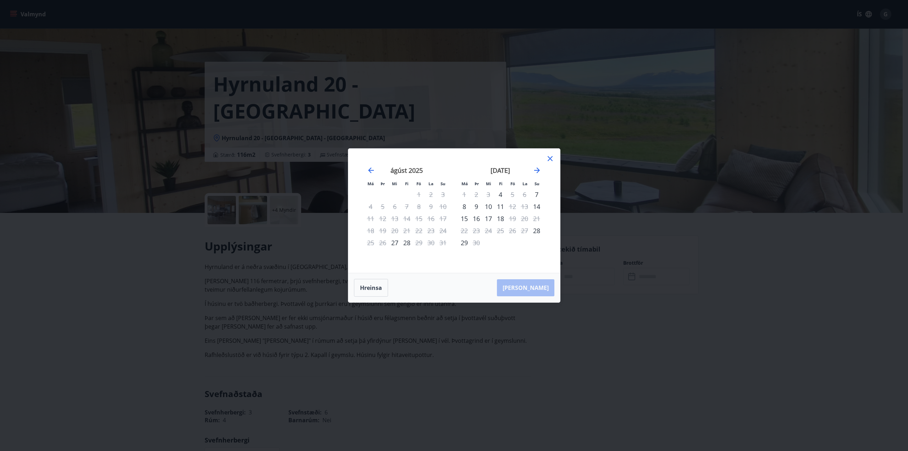
click at [551, 158] on icon at bounding box center [550, 158] width 5 height 5
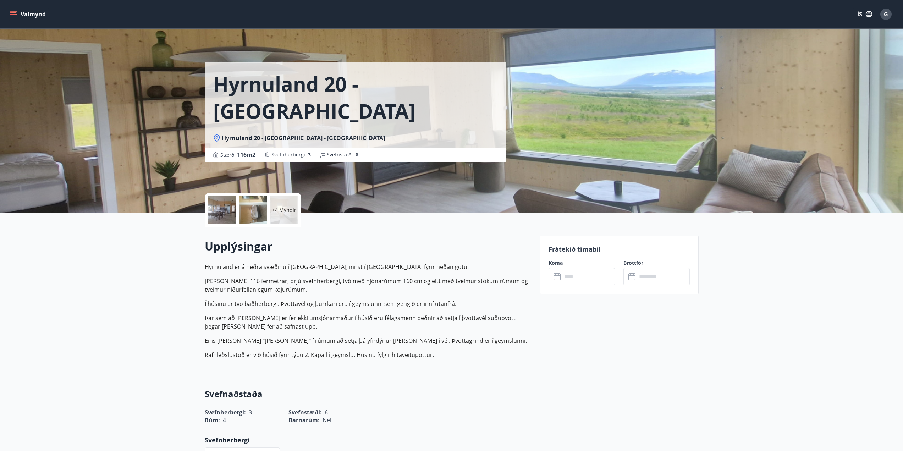
click at [579, 275] on input "text" at bounding box center [588, 276] width 53 height 17
